Goal: Find specific fact

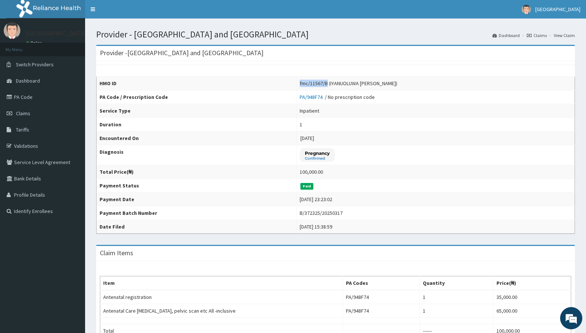
drag, startPoint x: 310, startPoint y: 84, endPoint x: 266, endPoint y: 84, distance: 44.4
click at [266, 84] on tr "HMO ID fmc/11567/B (IYANUOLUWA [PERSON_NAME])" at bounding box center [336, 84] width 478 height 14
copy tr "fmc/11567/B"
click at [377, 140] on td "[DATE]" at bounding box center [435, 138] width 278 height 14
